Goal: Check status: Check status

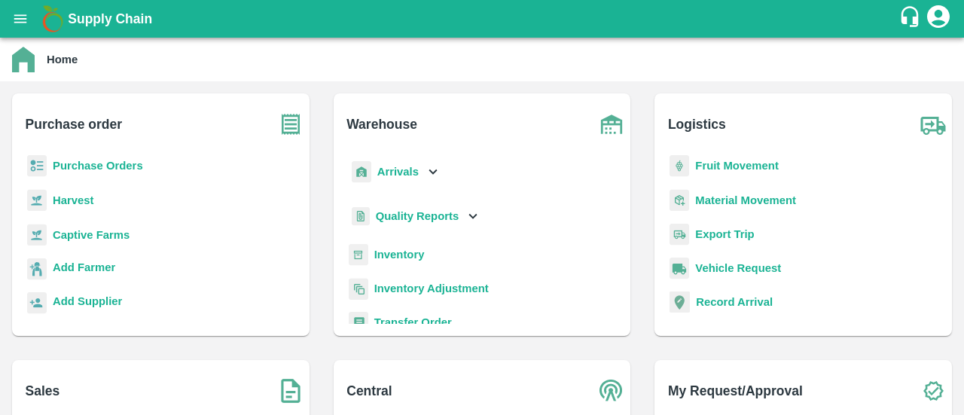
click at [130, 163] on b "Purchase Orders" at bounding box center [98, 166] width 90 height 12
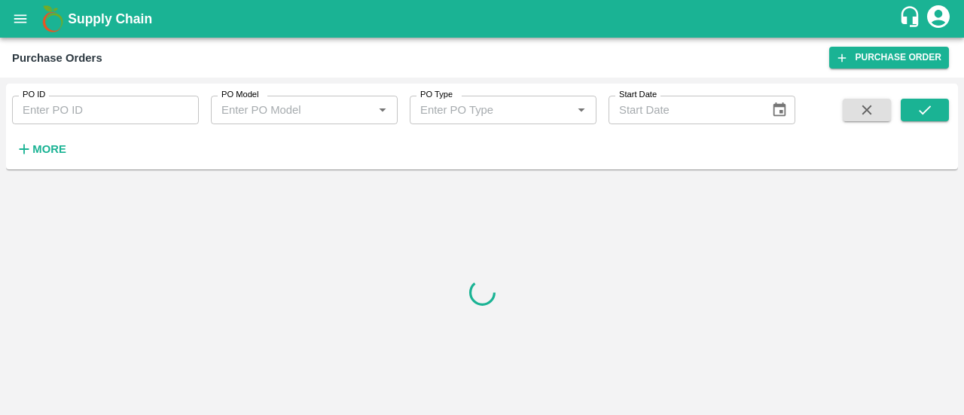
click at [116, 24] on b "Supply Chain" at bounding box center [110, 18] width 84 height 15
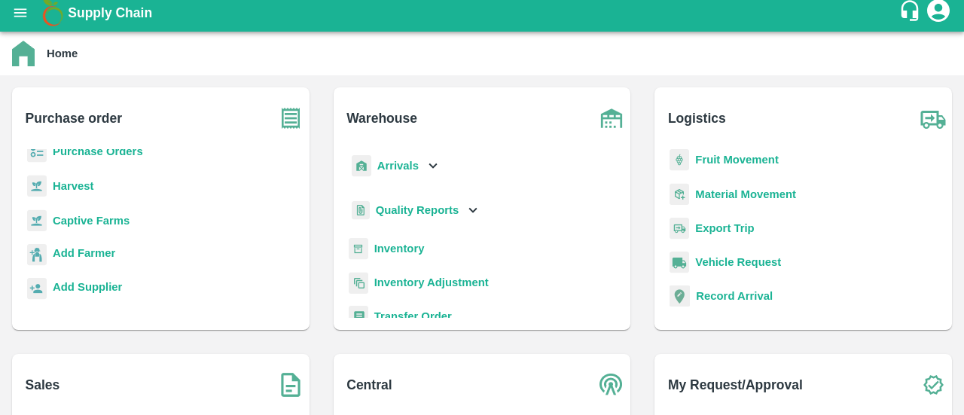
scroll to position [197, 0]
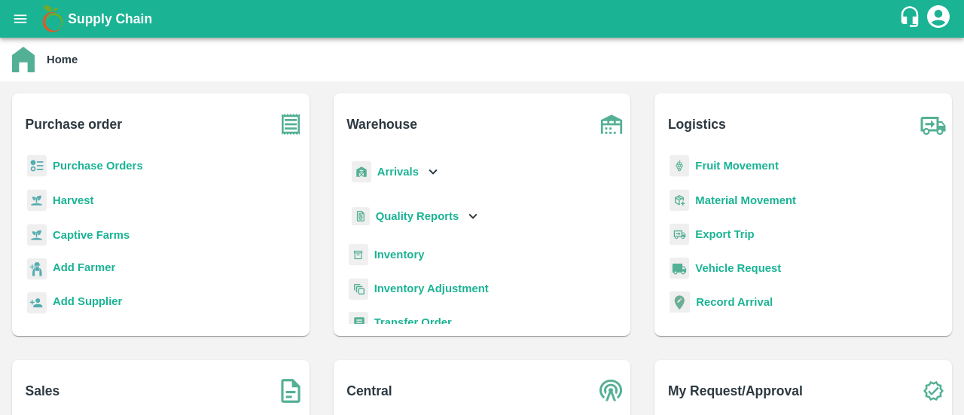
click at [96, 160] on b "Purchase Orders" at bounding box center [98, 166] width 90 height 12
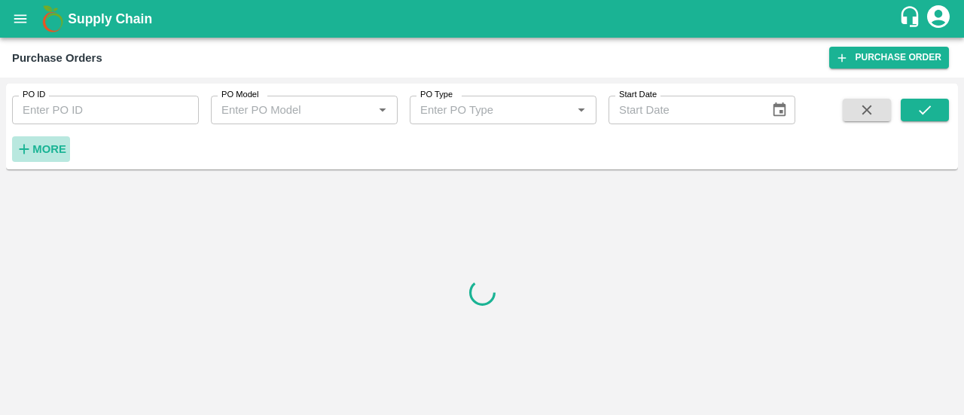
click at [59, 148] on strong "More" at bounding box center [49, 149] width 34 height 12
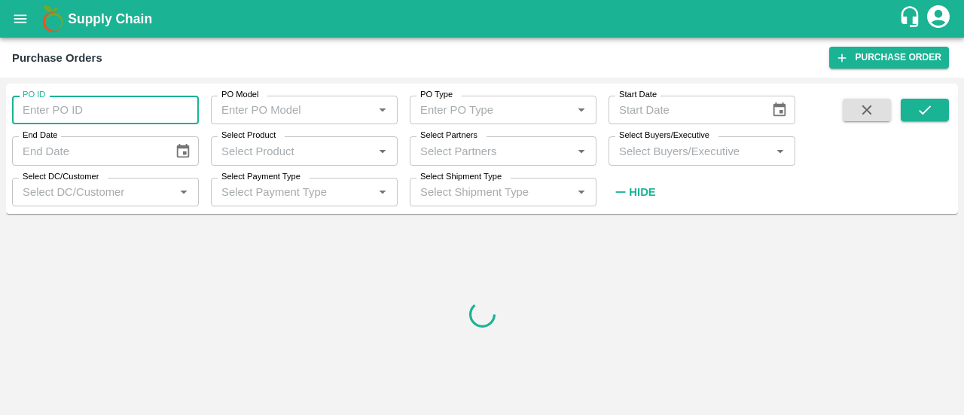
click at [144, 116] on input "PO ID" at bounding box center [105, 110] width 187 height 29
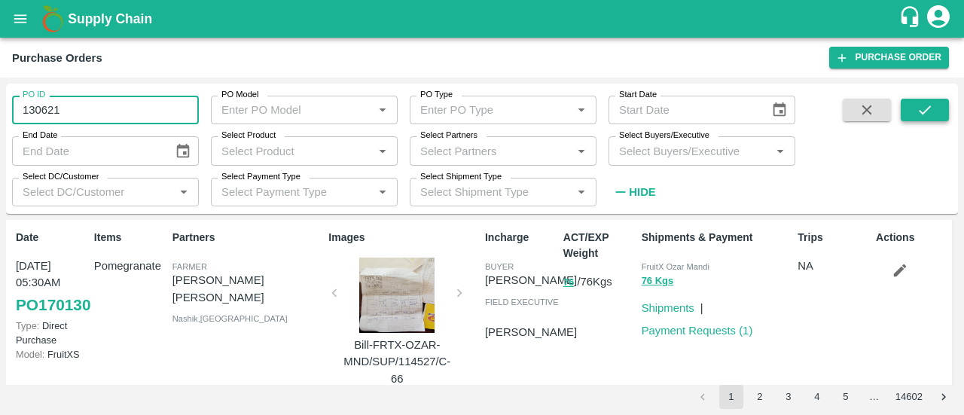
type input "130621"
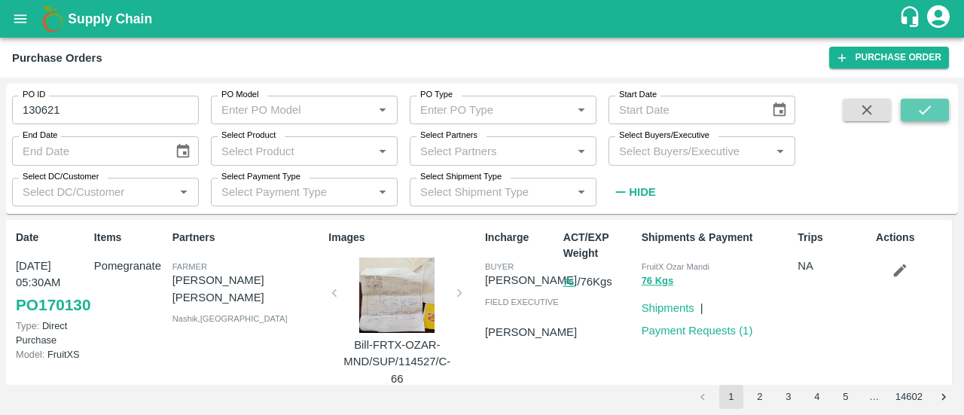
click at [919, 106] on icon "submit" at bounding box center [924, 110] width 17 height 17
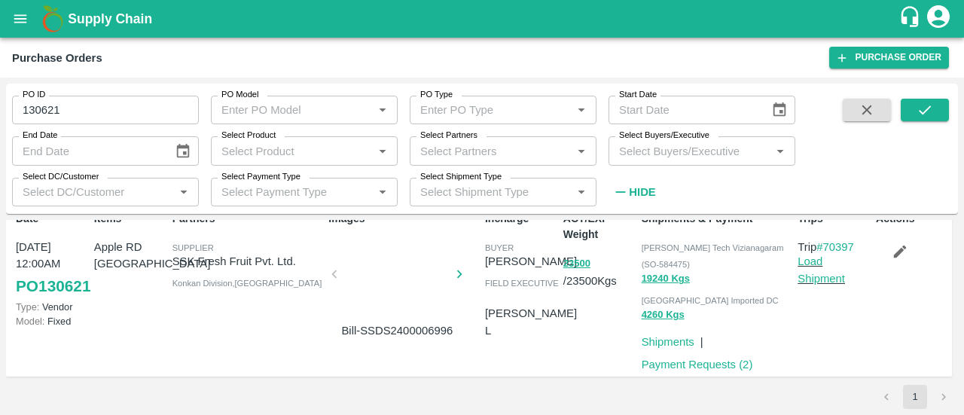
scroll to position [24, 0]
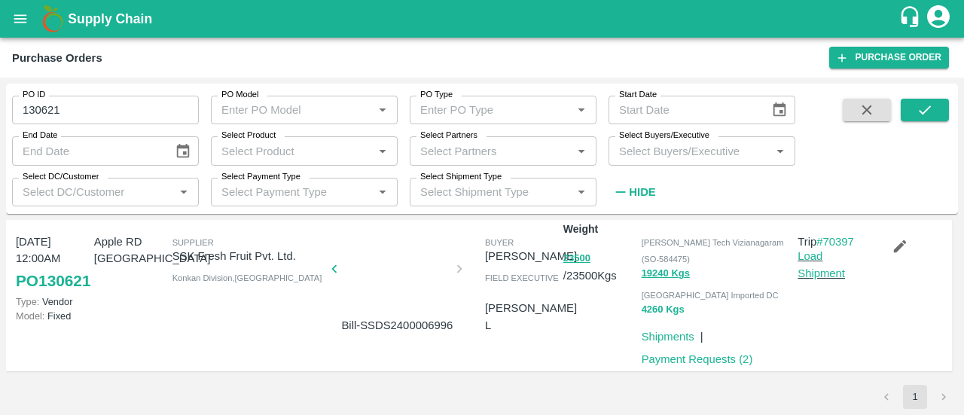
click at [668, 309] on button "4260 Kgs" at bounding box center [663, 309] width 43 height 17
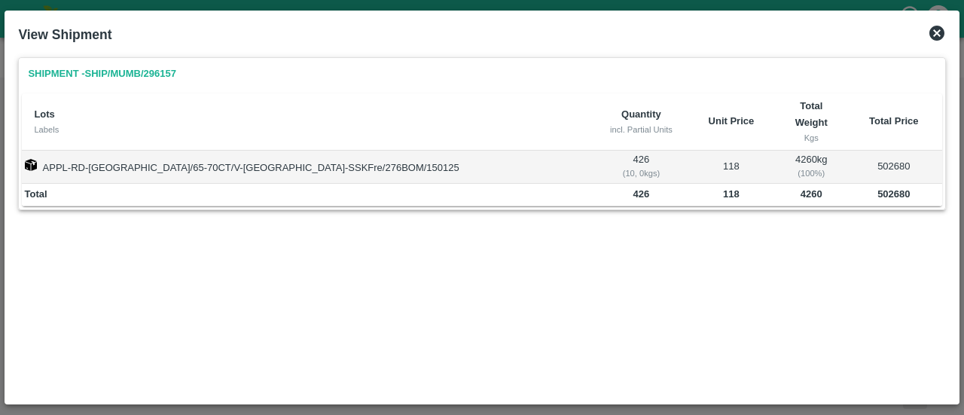
click at [210, 154] on td "APPL-RD-[GEOGRAPHIC_DATA]/65-70CT/V-[GEOGRAPHIC_DATA]-SSKFre/276BOM/150125" at bounding box center [309, 167] width 574 height 33
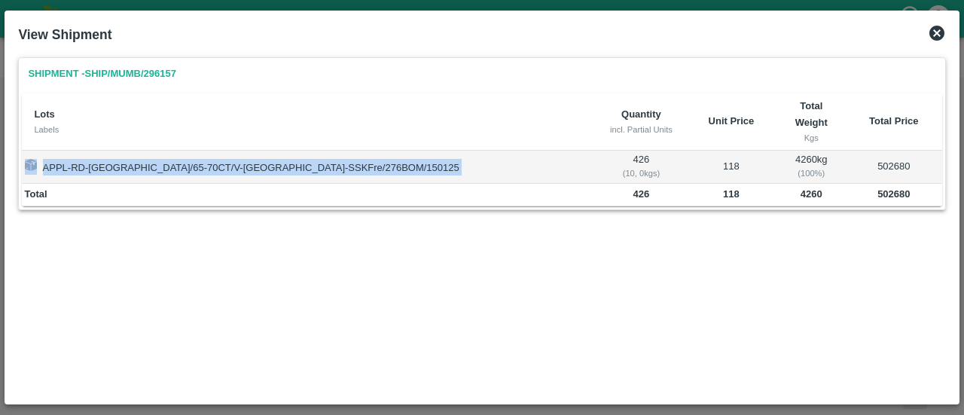
click at [210, 154] on td "APPL-RD-[GEOGRAPHIC_DATA]/65-70CT/V-[GEOGRAPHIC_DATA]-SSKFre/276BOM/150125" at bounding box center [309, 167] width 574 height 33
click at [210, 154] on td "APPL-RD-IRAN/65-70CT/V-Tamil Nadu-SSKFre/276BOM/150125" at bounding box center [309, 167] width 574 height 33
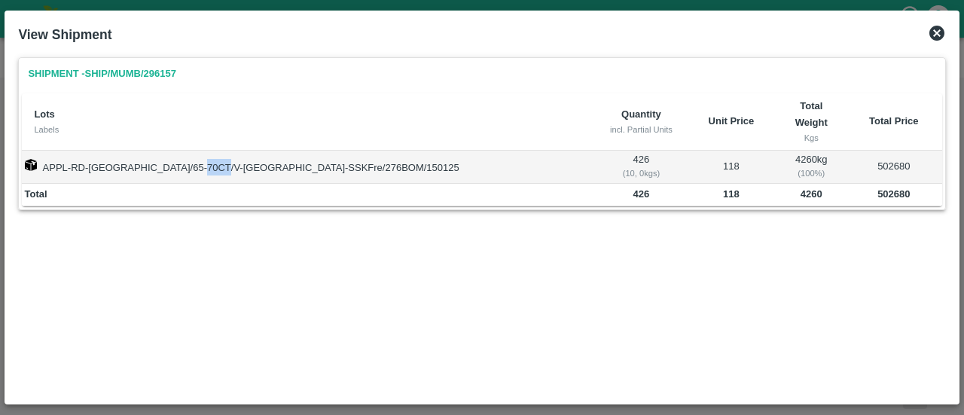
click at [210, 154] on td "APPL-RD-IRAN/65-70CT/V-Tamil Nadu-SSKFre/276BOM/150125" at bounding box center [309, 167] width 574 height 33
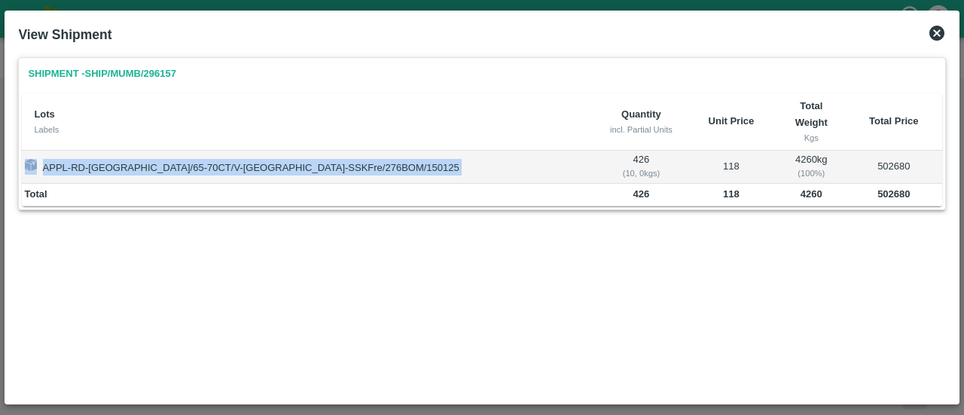
click at [210, 154] on td "APPL-RD-IRAN/65-70CT/V-Tamil Nadu-SSKFre/276BOM/150125" at bounding box center [309, 167] width 574 height 33
click at [938, 37] on icon at bounding box center [936, 33] width 15 height 15
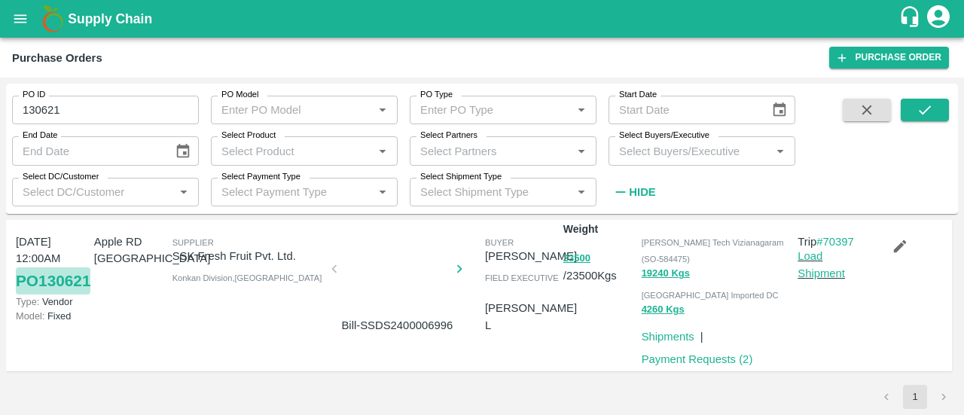
click at [48, 294] on link "PO 130621" at bounding box center [53, 280] width 75 height 27
click at [30, 294] on link "PO 130621" at bounding box center [53, 280] width 75 height 27
click at [846, 246] on link "#70397" at bounding box center [835, 242] width 38 height 12
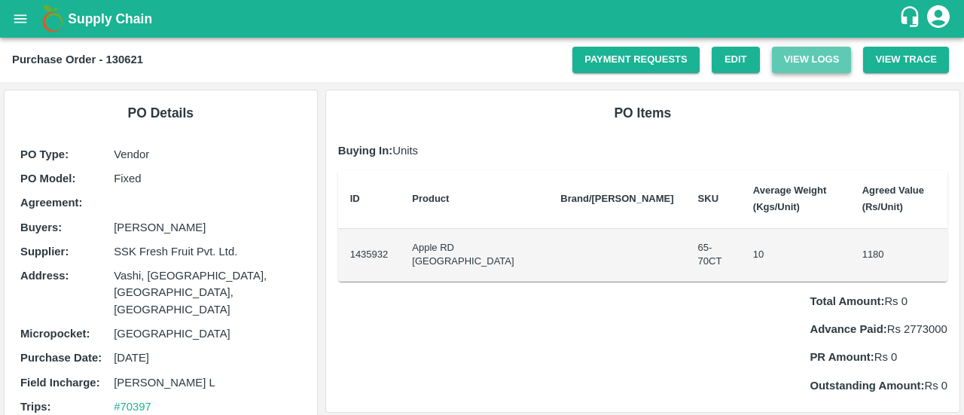
click at [833, 69] on button "View Logs" at bounding box center [812, 60] width 80 height 26
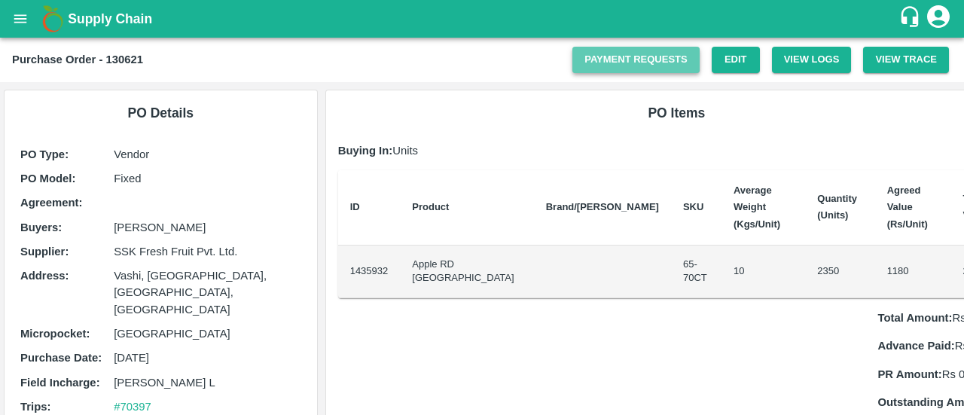
click at [664, 56] on link "Payment Requests" at bounding box center [635, 60] width 127 height 26
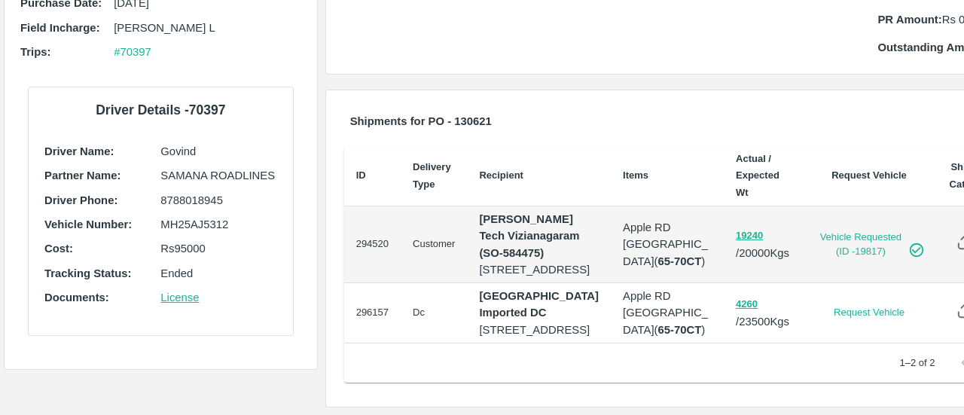
scroll to position [626, 0]
click at [736, 296] on button "4260" at bounding box center [747, 304] width 22 height 17
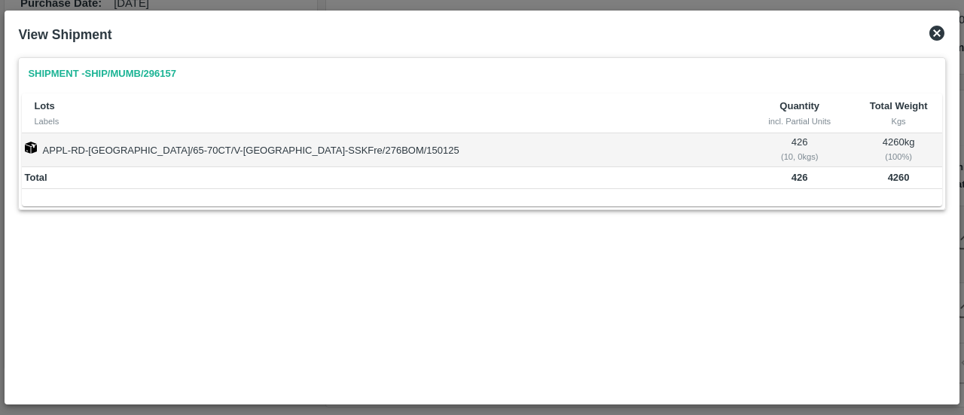
click at [934, 34] on icon at bounding box center [937, 33] width 18 height 18
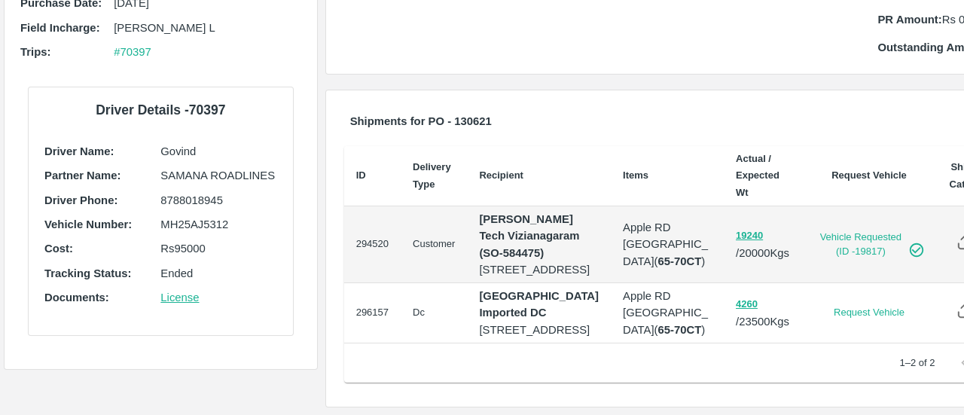
scroll to position [586, 0]
drag, startPoint x: 486, startPoint y: 246, endPoint x: 417, endPoint y: 251, distance: 68.7
click at [417, 283] on td "Dc" at bounding box center [434, 313] width 66 height 60
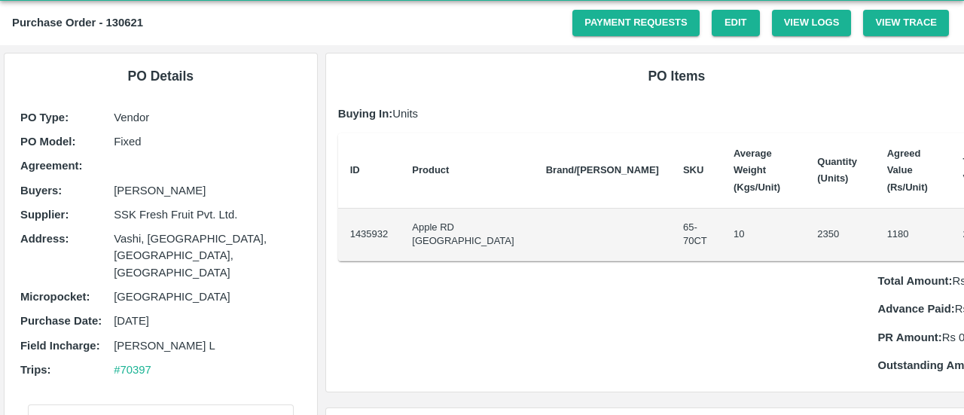
scroll to position [0, 0]
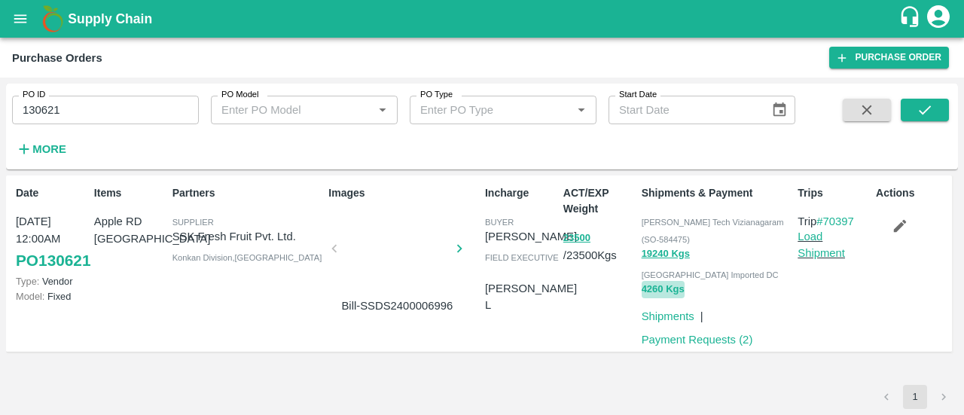
click at [657, 297] on button "4260 Kgs" at bounding box center [663, 289] width 43 height 17
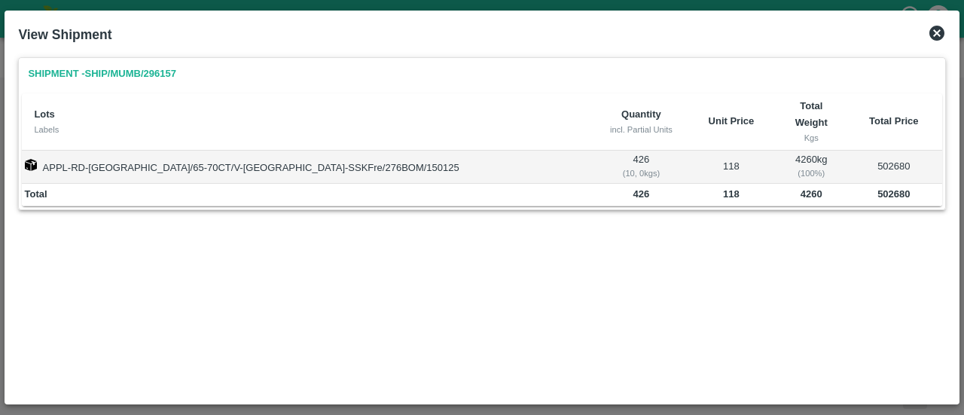
click at [943, 37] on icon at bounding box center [937, 33] width 18 height 18
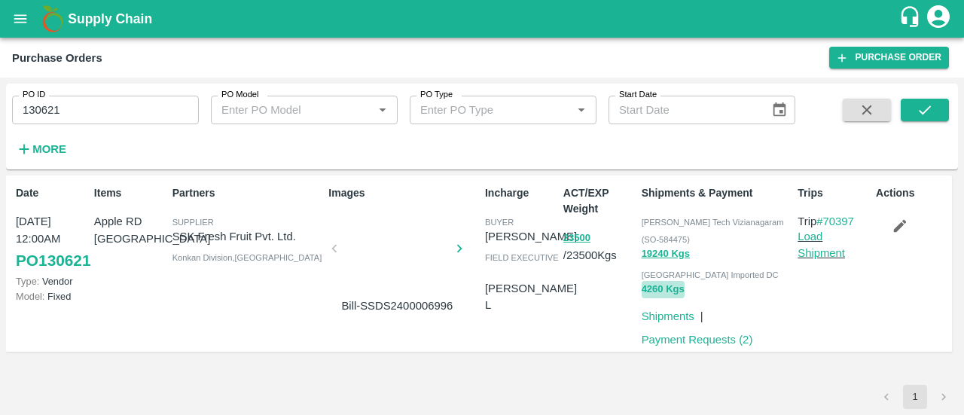
click at [671, 290] on button "4260 Kgs" at bounding box center [663, 289] width 43 height 17
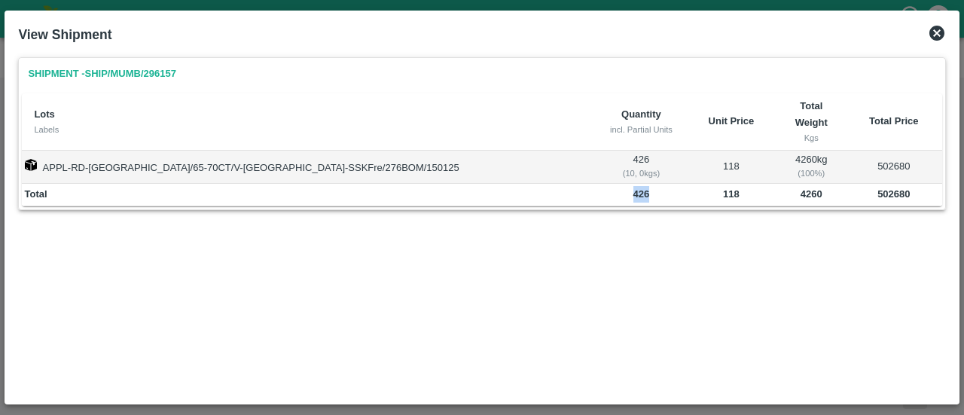
drag, startPoint x: 578, startPoint y: 175, endPoint x: 561, endPoint y: 175, distance: 17.3
click at [597, 184] on td "426" at bounding box center [641, 195] width 89 height 23
click at [929, 29] on icon at bounding box center [937, 33] width 18 height 18
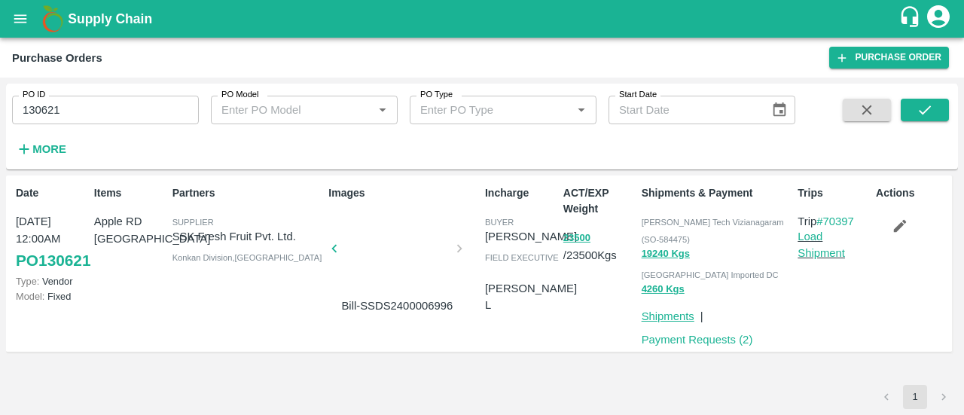
click at [657, 322] on link "Shipments" at bounding box center [668, 316] width 53 height 12
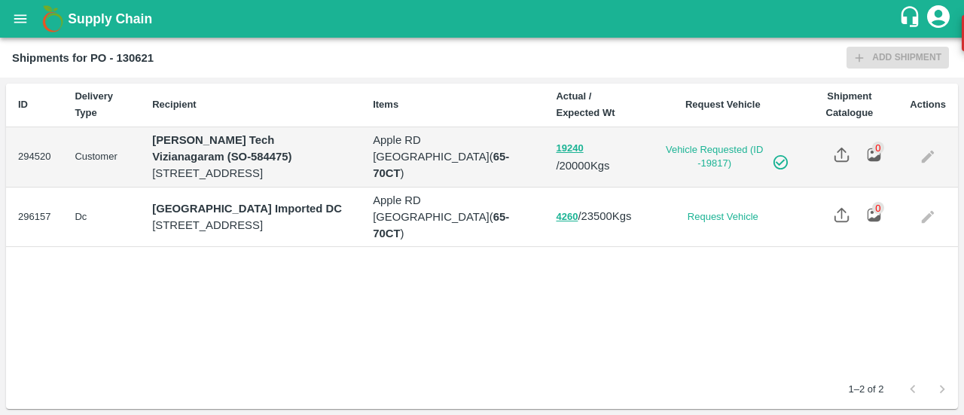
click at [191, 203] on strong "[GEOGRAPHIC_DATA] Imported DC" at bounding box center [247, 209] width 190 height 12
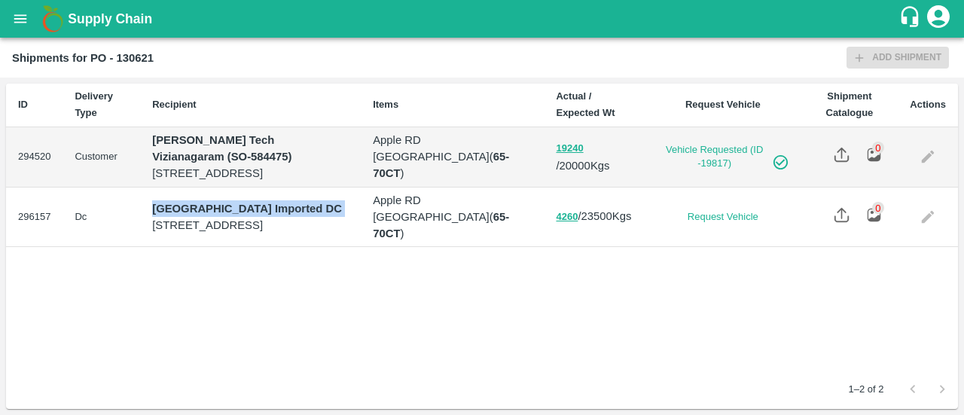
click at [191, 203] on strong "[GEOGRAPHIC_DATA] Imported DC" at bounding box center [247, 209] width 190 height 12
click at [218, 242] on td "Mumbai Imported DC A-126 office no-4 Navi Mumbai , A-126 office no-4 Navi Mumba…" at bounding box center [250, 217] width 221 height 60
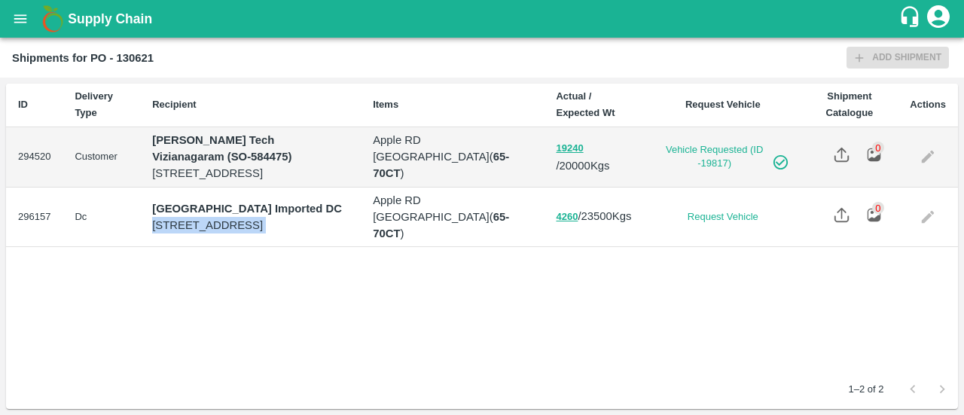
click at [218, 242] on td "Mumbai Imported DC A-126 office no-4 Navi Mumbai , A-126 office no-4 Navi Mumba…" at bounding box center [250, 217] width 221 height 60
click at [446, 300] on div "ID Delivery Type Recipient Items Actual / Expected Wt Request Vehicle Shipment …" at bounding box center [482, 227] width 952 height 286
click at [578, 209] on button "4260" at bounding box center [567, 217] width 22 height 17
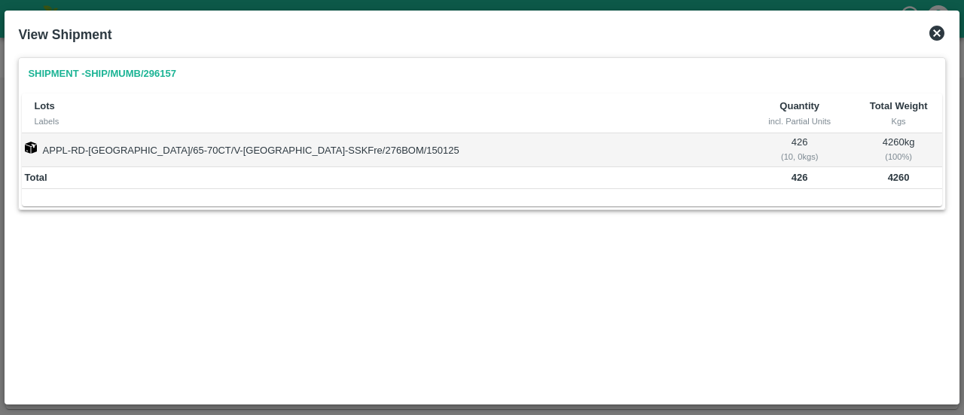
click at [943, 38] on icon at bounding box center [937, 33] width 18 height 18
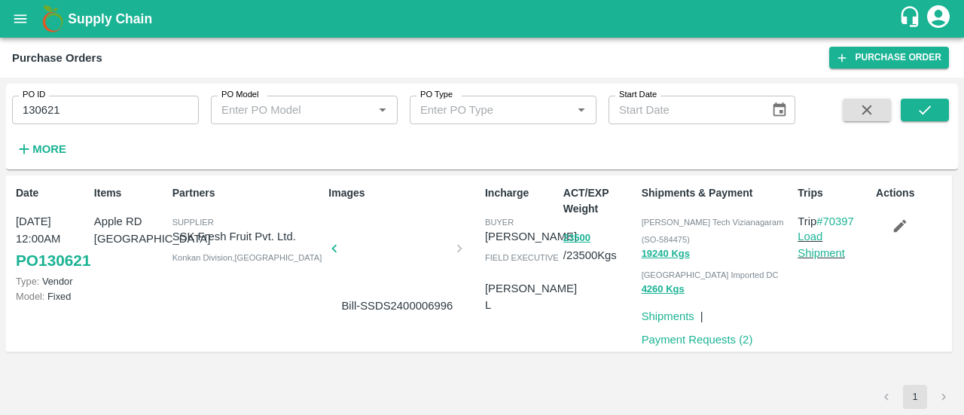
click at [371, 266] on div at bounding box center [396, 253] width 113 height 80
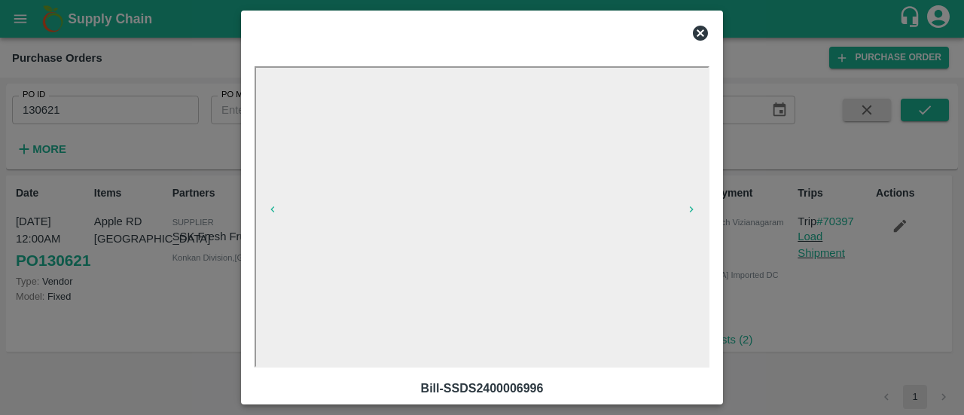
click at [870, 296] on div at bounding box center [482, 207] width 964 height 415
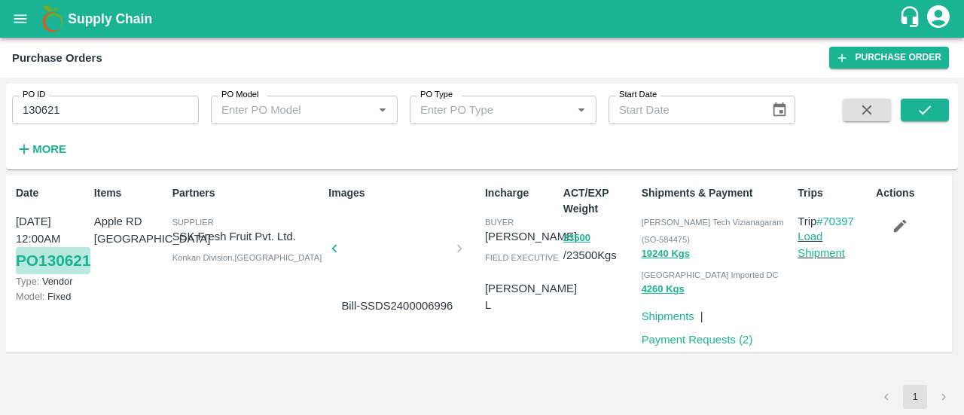
click at [29, 274] on link "PO 130621" at bounding box center [53, 260] width 75 height 27
click at [668, 291] on button "4260 Kgs" at bounding box center [663, 289] width 43 height 17
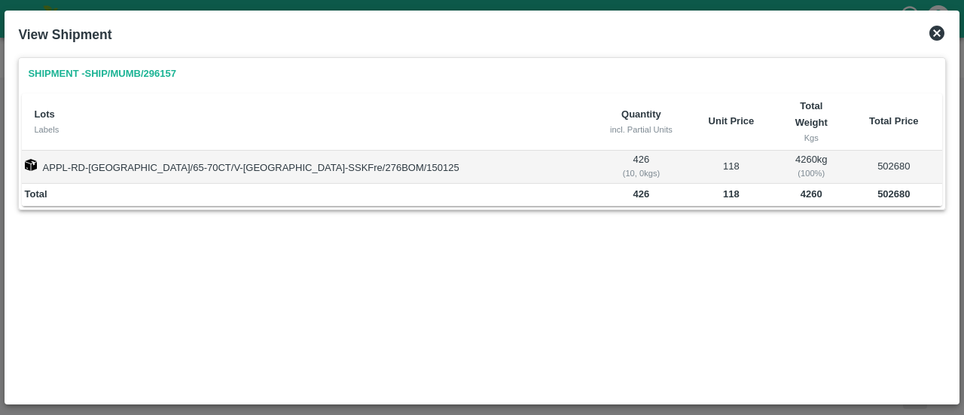
click at [941, 31] on icon at bounding box center [936, 33] width 15 height 15
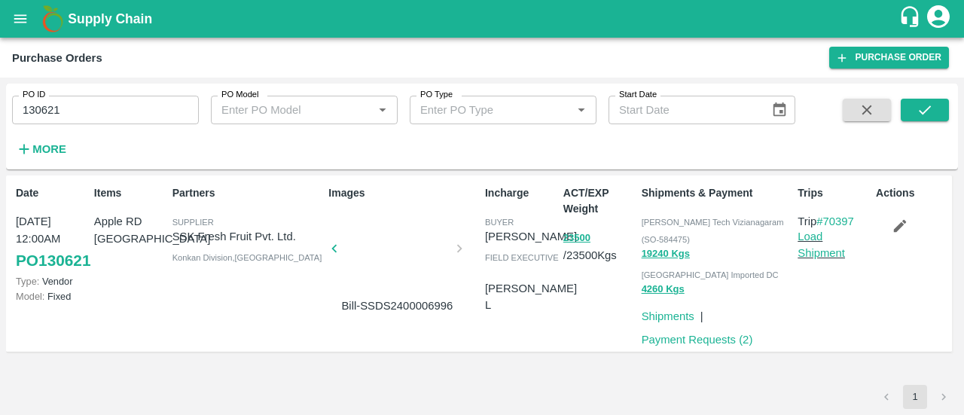
click at [124, 14] on b "Supply Chain" at bounding box center [110, 18] width 84 height 15
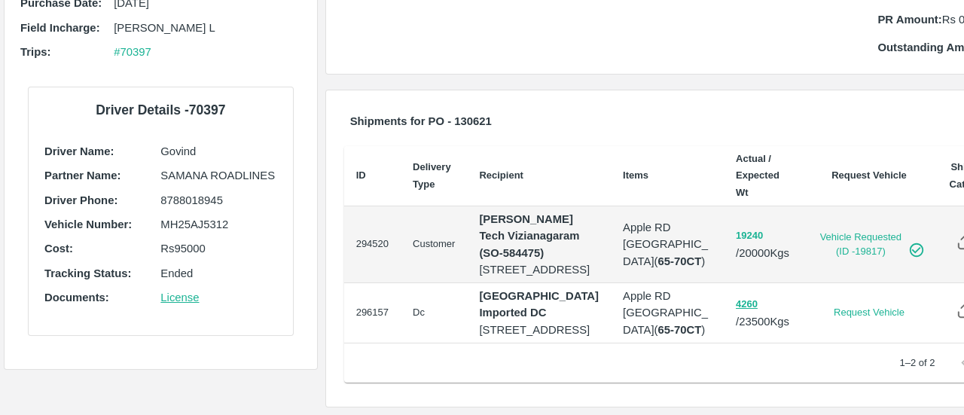
scroll to position [608, 0]
click at [736, 296] on button "4260" at bounding box center [747, 304] width 22 height 17
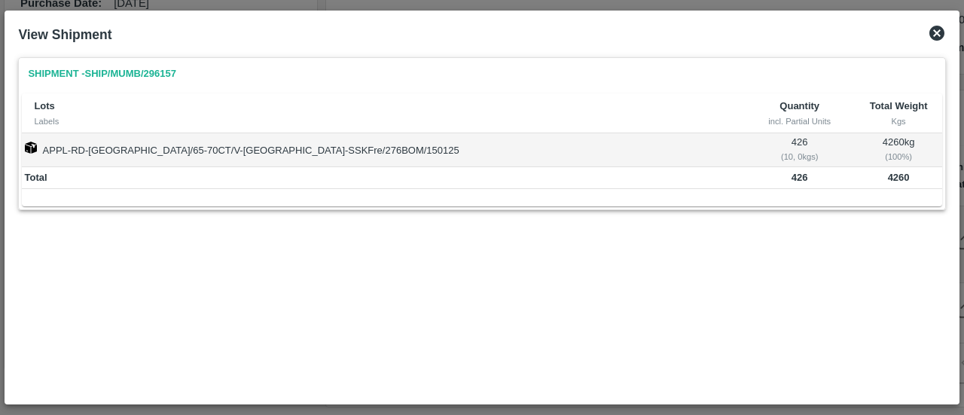
click at [943, 40] on icon at bounding box center [937, 33] width 18 height 18
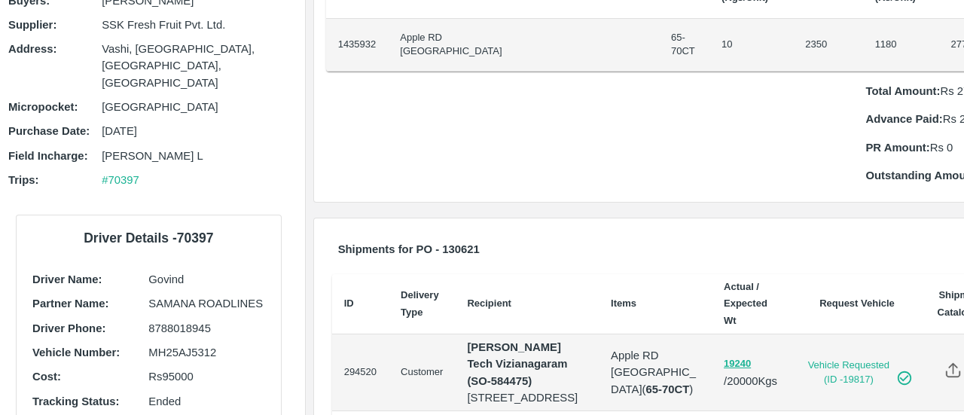
scroll to position [0, 12]
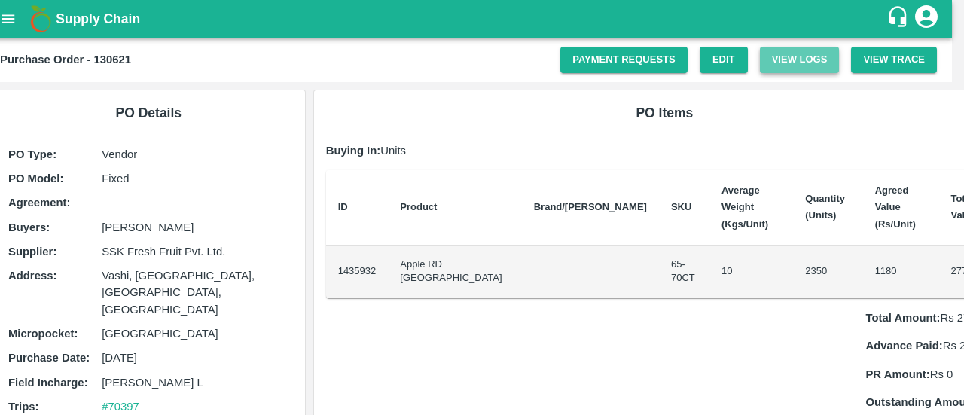
click at [780, 62] on button "View Logs" at bounding box center [800, 60] width 80 height 26
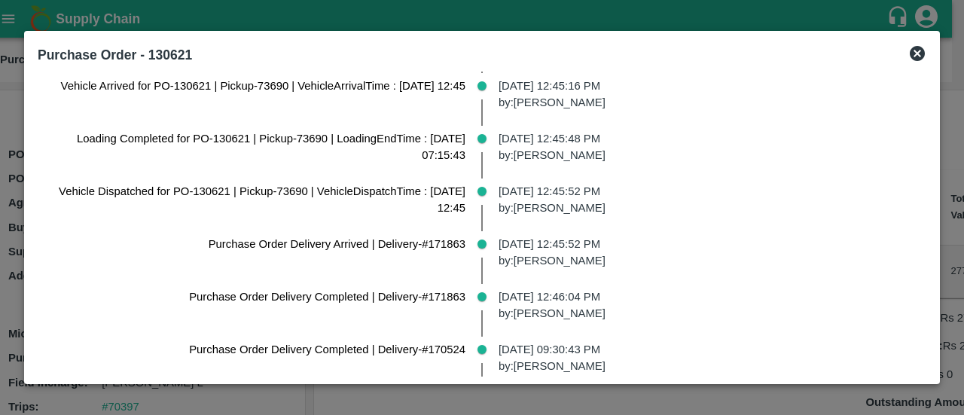
scroll to position [738, 0]
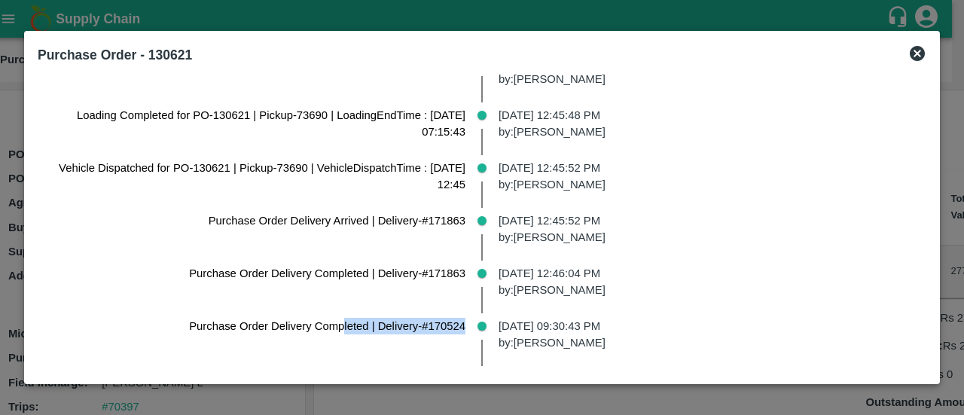
drag, startPoint x: 341, startPoint y: 322, endPoint x: 475, endPoint y: 322, distance: 134.0
click at [475, 322] on div "Purchase Order Delivery Completed | Delivery-#170524" at bounding box center [258, 339] width 440 height 53
drag, startPoint x: 429, startPoint y: 317, endPoint x: 470, endPoint y: 322, distance: 40.9
click at [470, 322] on div "Purchase Order Delivery Completed | Delivery-#170524" at bounding box center [258, 339] width 440 height 53
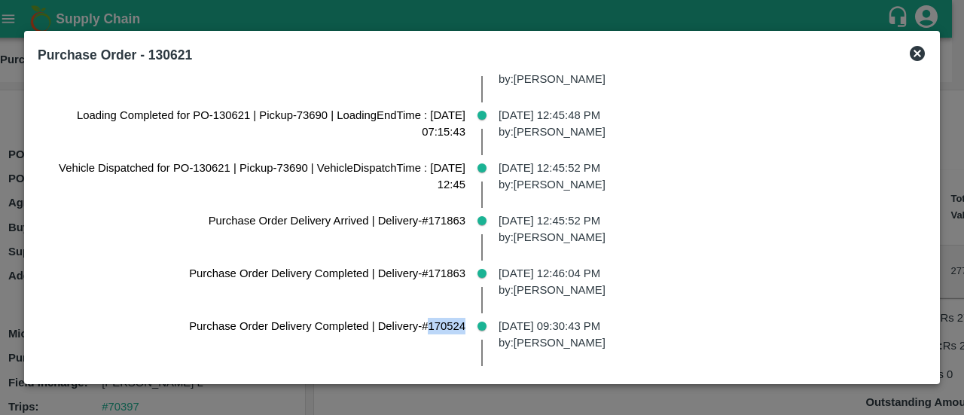
copy p "170524"
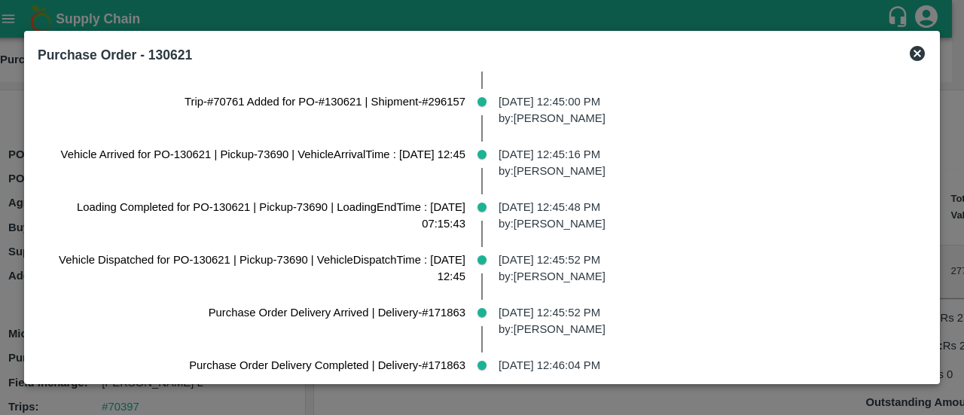
scroll to position [642, 0]
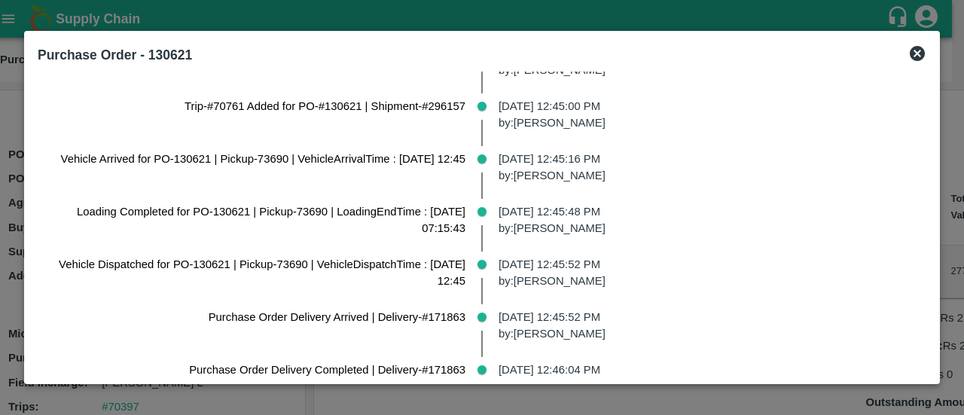
click at [919, 56] on icon at bounding box center [917, 53] width 15 height 15
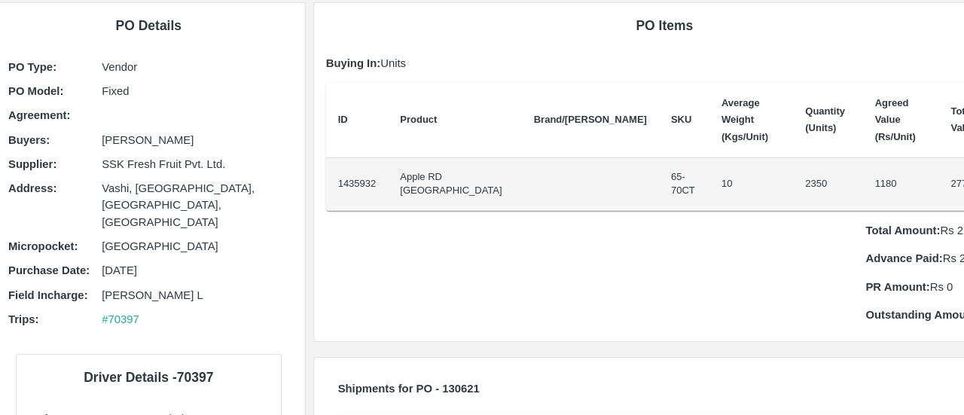
scroll to position [0, 12]
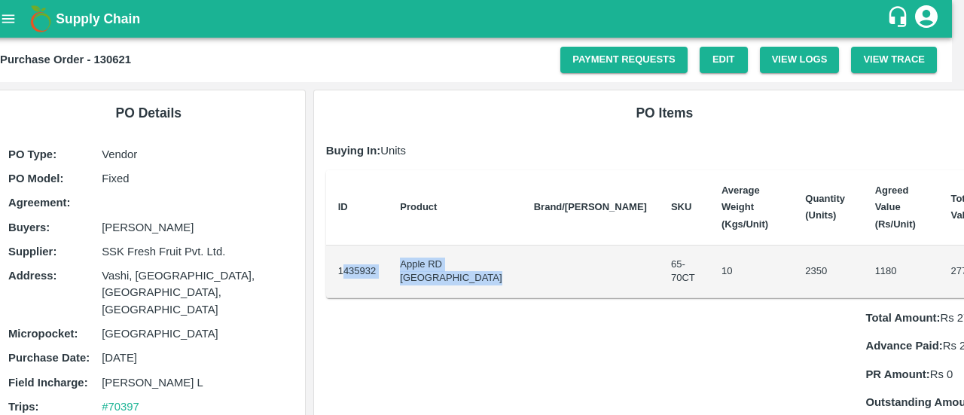
drag, startPoint x: 339, startPoint y: 253, endPoint x: 542, endPoint y: 267, distance: 203.7
click at [542, 267] on tr "1435932 Apple RD Iran 65-70CT 10 2350 1180 2773000" at bounding box center [664, 271] width 677 height 53
click at [659, 267] on td "65-70CT" at bounding box center [684, 271] width 50 height 53
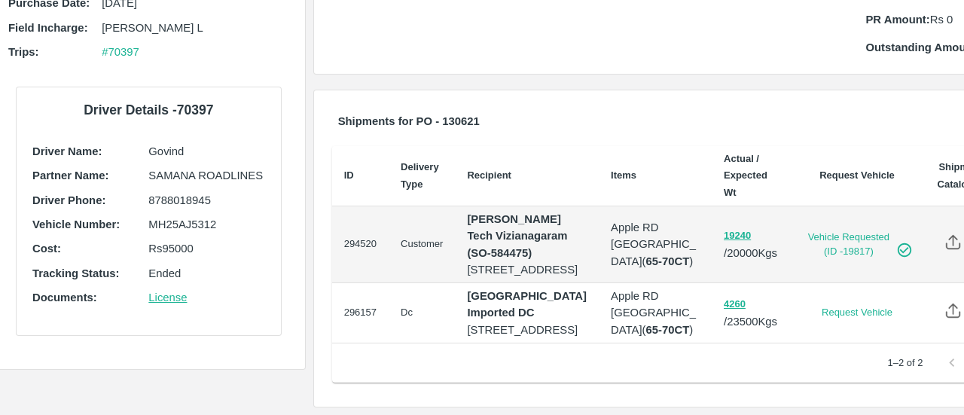
scroll to position [626, 12]
click at [504, 323] on p "A-126 office no-4 Navi Mumbai , A-126 office no-4 Navi Mumbai , Mumbai, Maharas…" at bounding box center [527, 330] width 120 height 17
click at [461, 283] on td "Mumbai Imported DC A-126 office no-4 Navi Mumbai , A-126 office no-4 Navi Mumba…" at bounding box center [527, 313] width 144 height 60
drag, startPoint x: 494, startPoint y: 325, endPoint x: 450, endPoint y: 156, distance: 174.4
click at [450, 283] on tr "296157 Dc Mumbai Imported DC A-126 office no-4 Navi Mumbai , A-126 office no-4 …" at bounding box center [664, 313] width 665 height 60
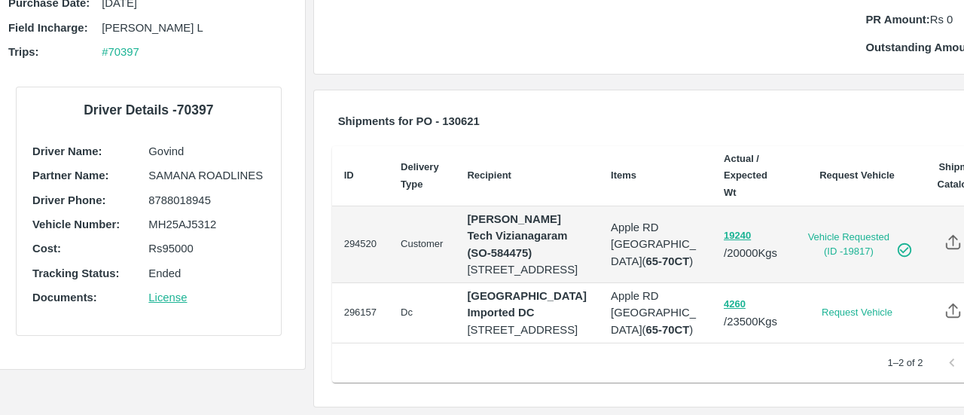
click at [450, 283] on td "Dc" at bounding box center [422, 313] width 66 height 60
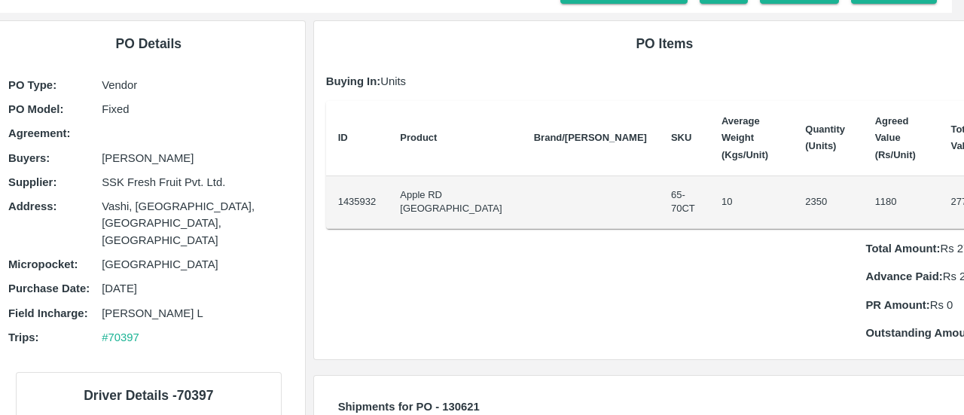
scroll to position [0, 12]
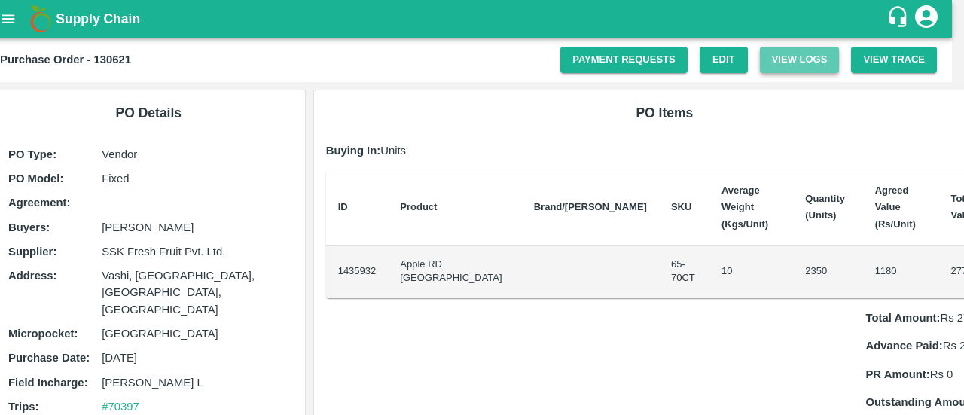
click at [803, 62] on button "View Logs" at bounding box center [800, 60] width 80 height 26
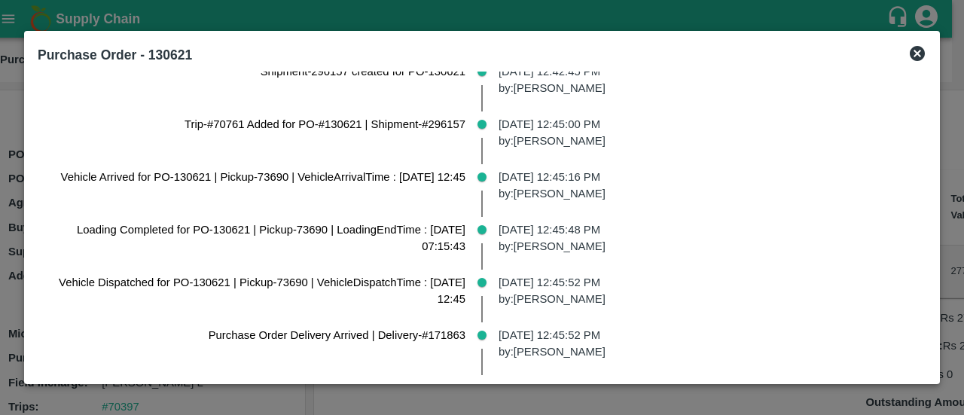
scroll to position [624, 0]
drag, startPoint x: 340, startPoint y: 281, endPoint x: 435, endPoint y: 283, distance: 95.7
click at [435, 283] on p "Vehicle Dispatched for PO-130621 | Pickup-73690 | VehicleDispatchTime : [DATE] …" at bounding box center [258, 290] width 416 height 34
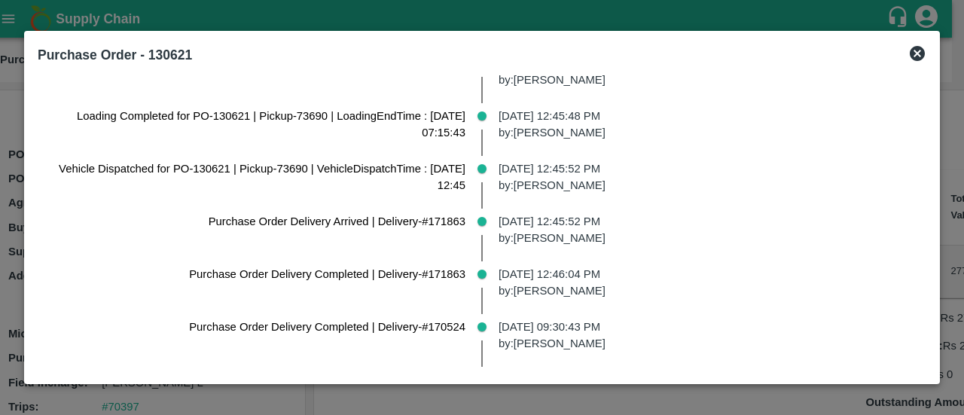
scroll to position [738, 0]
click at [919, 61] on icon at bounding box center [917, 53] width 18 height 18
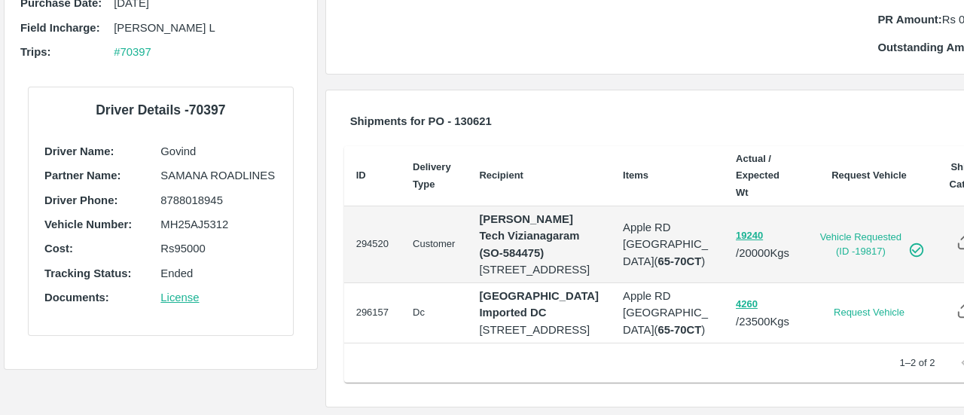
scroll to position [375, 0]
click at [611, 283] on td "Apple RD Iran ( 65-70CT )" at bounding box center [667, 244] width 113 height 77
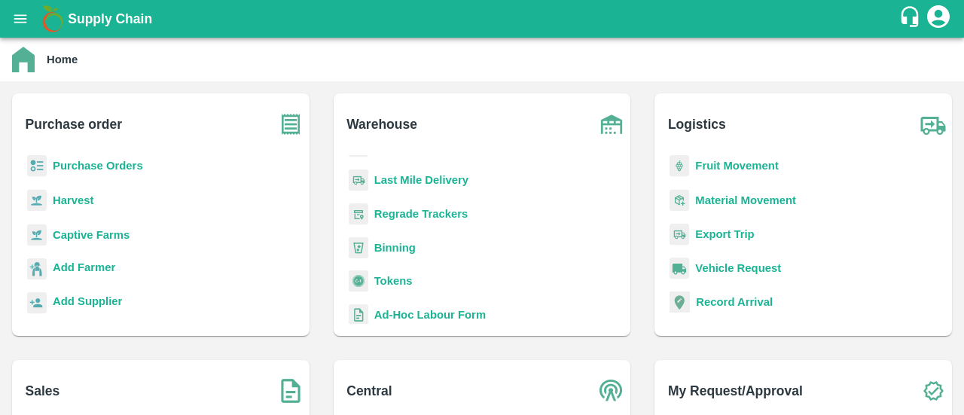
click at [739, 165] on b "Fruit Movement" at bounding box center [737, 166] width 84 height 12
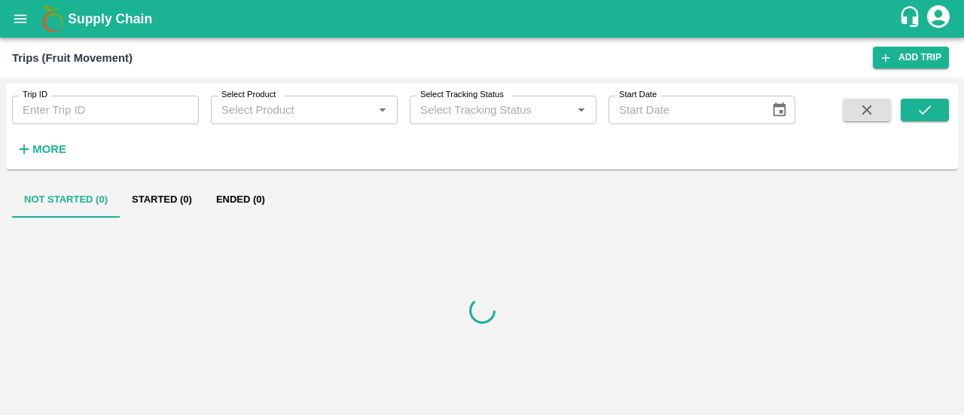
click at [39, 162] on div "Trip ID Trip ID Select Product Select Product   * Select Tracking Status Select…" at bounding box center [482, 127] width 952 height 74
click at [41, 159] on h6 "More" at bounding box center [49, 149] width 34 height 20
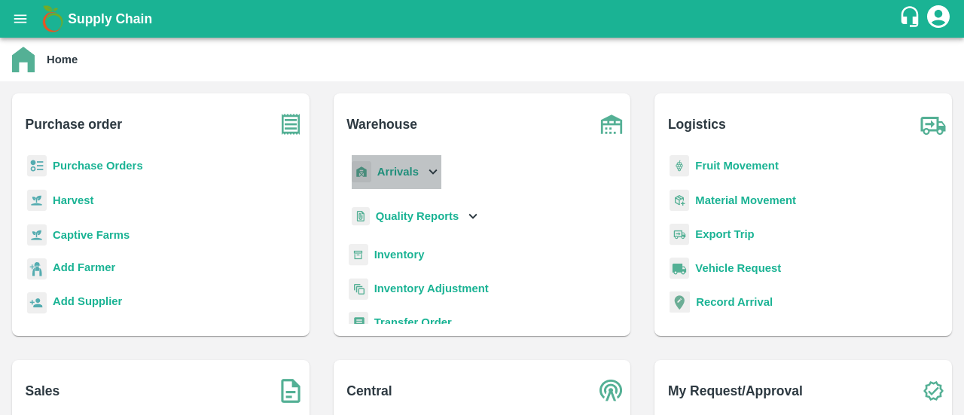
click at [420, 177] on div "Arrivals" at bounding box center [395, 172] width 93 height 34
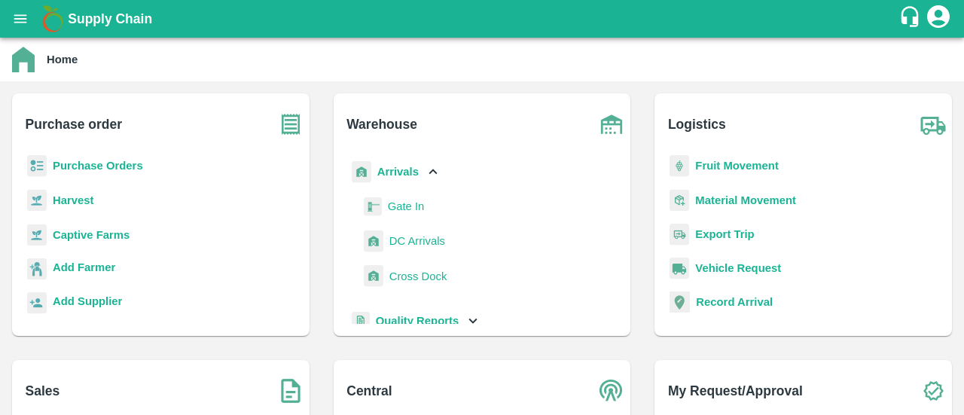
click at [423, 243] on span "DC Arrivals" at bounding box center [417, 241] width 56 height 17
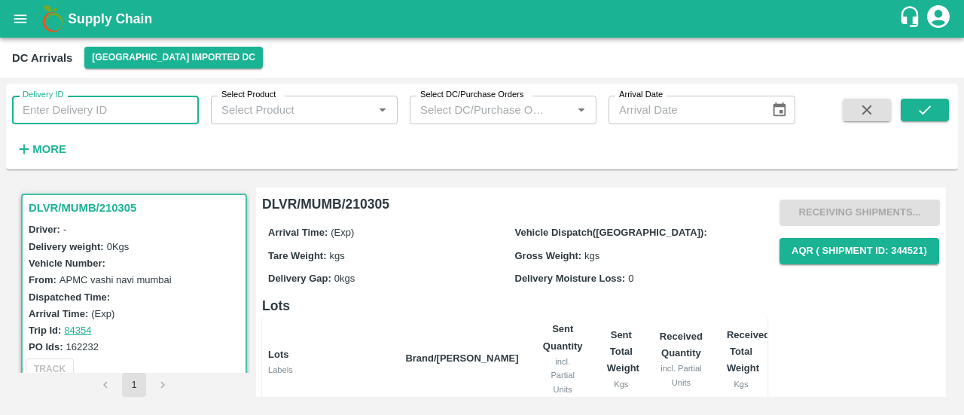
click at [125, 120] on input "Delivery ID" at bounding box center [105, 110] width 187 height 29
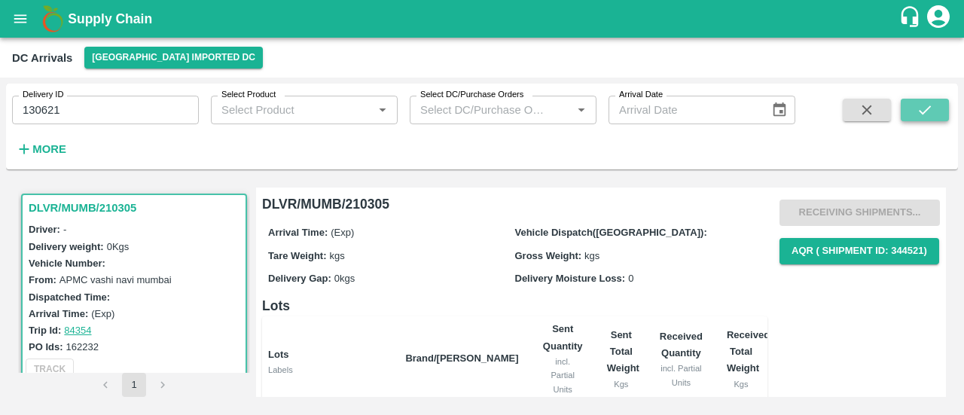
click at [901, 113] on button "submit" at bounding box center [925, 110] width 48 height 23
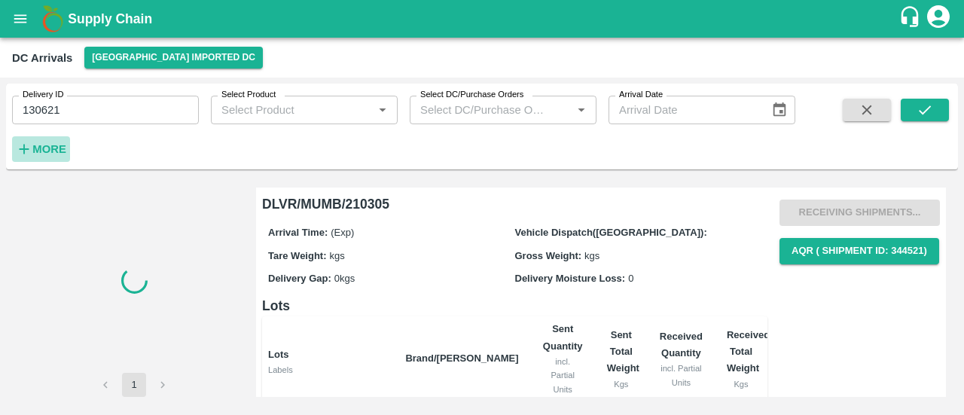
click at [48, 152] on strong "More" at bounding box center [49, 149] width 34 height 12
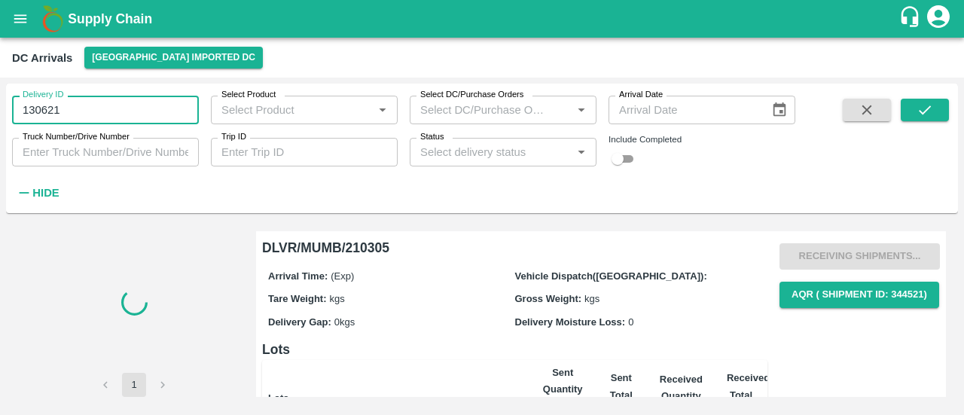
drag, startPoint x: 102, startPoint y: 109, endPoint x: 0, endPoint y: 114, distance: 102.5
click at [0, 114] on div "Delivery ID 130621 Delivery ID Select Product Select Product   * Select DC/Purc…" at bounding box center [482, 246] width 964 height 337
type input "130621"
click at [466, 109] on input "Select DC/Purchase Orders" at bounding box center [480, 110] width 133 height 20
click at [481, 48] on div "DC Arrivals Mumbai Imported DC" at bounding box center [480, 58] width 937 height 22
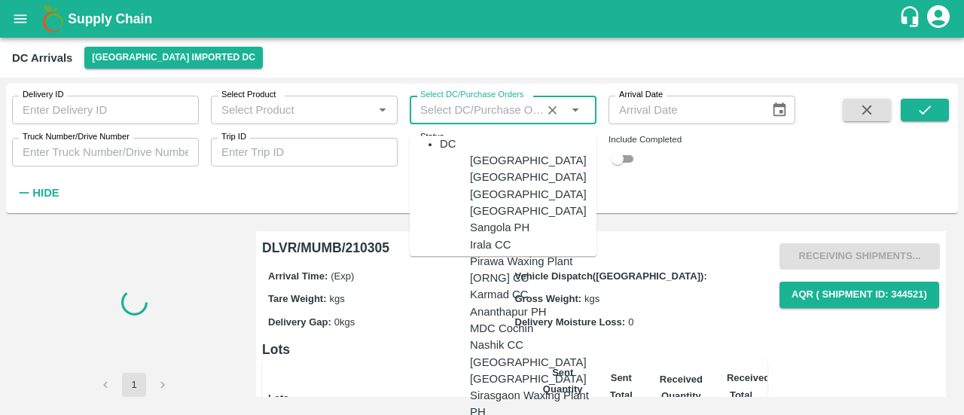
click at [465, 106] on input "Select DC/Purchase Orders" at bounding box center [480, 110] width 133 height 20
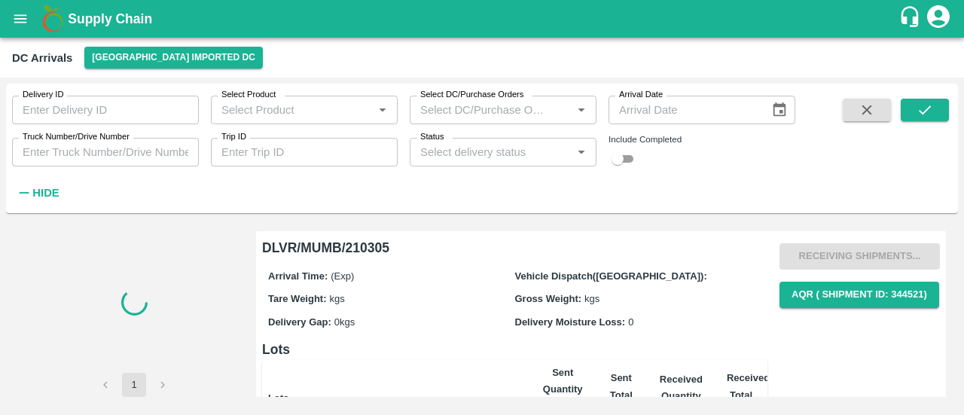
click at [385, 78] on div "Delivery ID Delivery ID Select Product Select Product   * Select DC/Purchase Or…" at bounding box center [482, 246] width 964 height 337
click at [111, 31] on div "Supply Chain" at bounding box center [482, 19] width 964 height 38
click at [120, 24] on b "Supply Chain" at bounding box center [110, 18] width 84 height 15
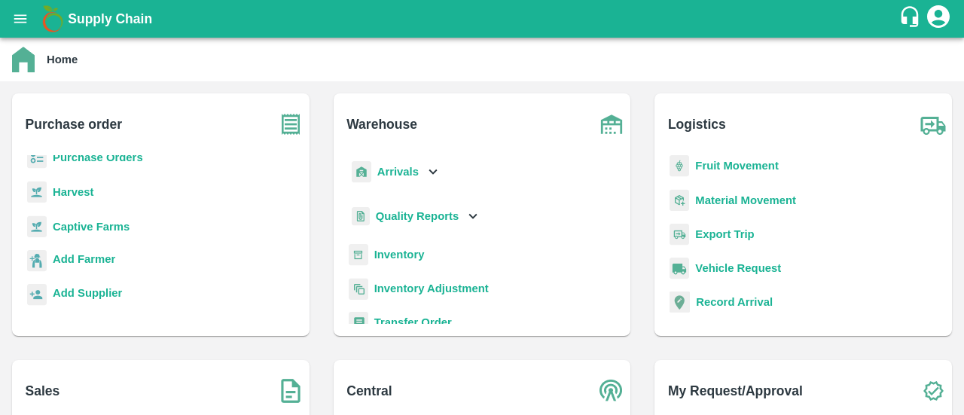
click at [87, 159] on b "Purchase Orders" at bounding box center [98, 157] width 90 height 12
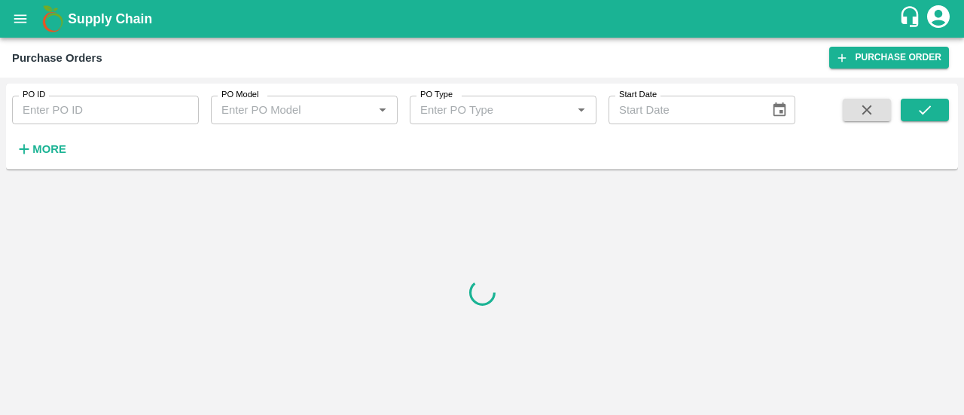
click at [92, 115] on input "PO ID" at bounding box center [105, 110] width 187 height 29
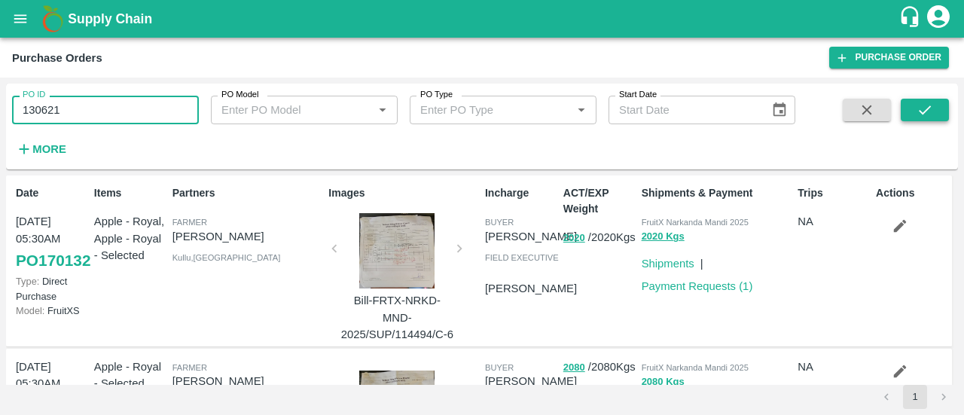
type input "130621"
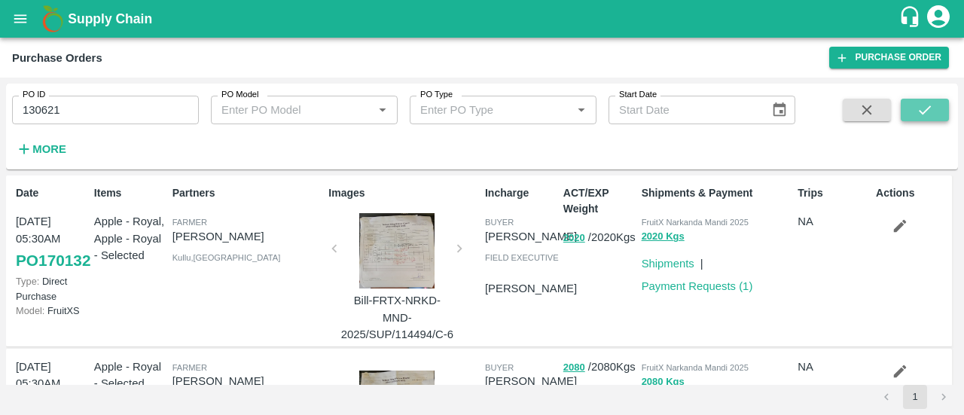
click at [916, 105] on icon "submit" at bounding box center [924, 110] width 17 height 17
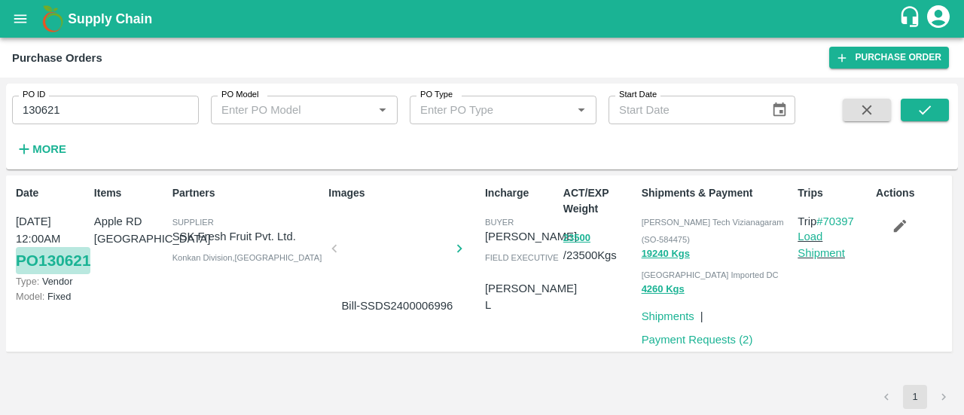
click at [69, 274] on link "PO 130621" at bounding box center [53, 260] width 75 height 27
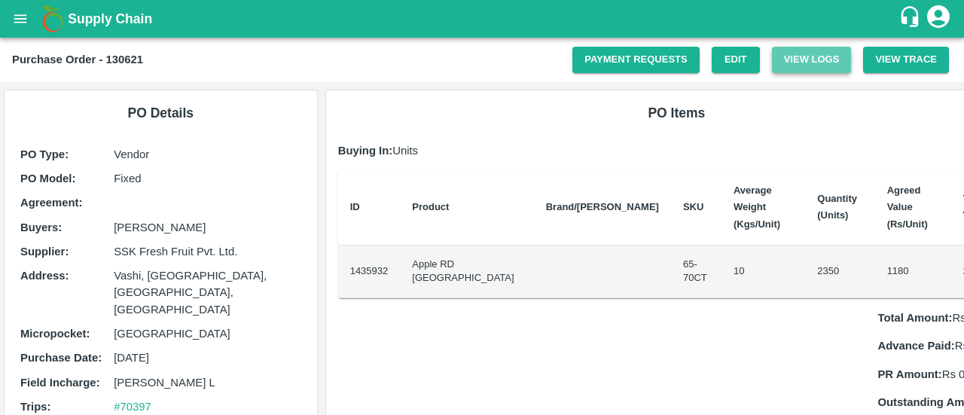
click at [793, 68] on button "View Logs" at bounding box center [812, 60] width 80 height 26
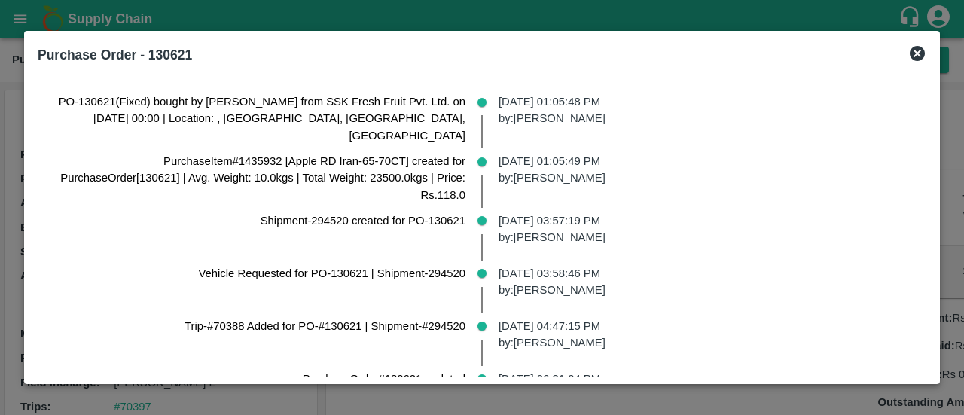
scroll to position [738, 0]
